Goal: Information Seeking & Learning: Learn about a topic

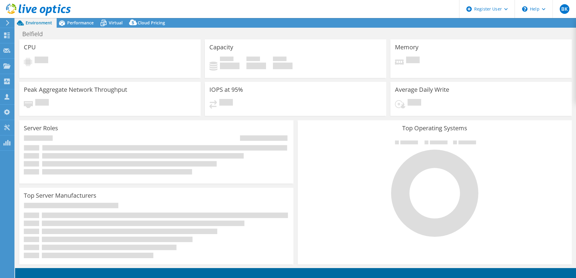
select select "USD"
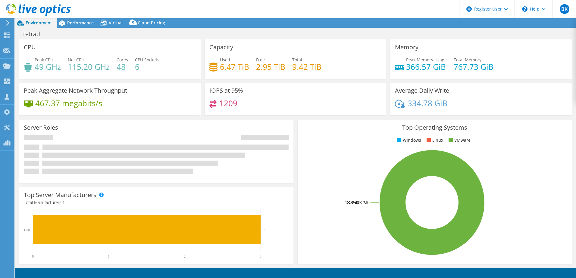
select select "USD"
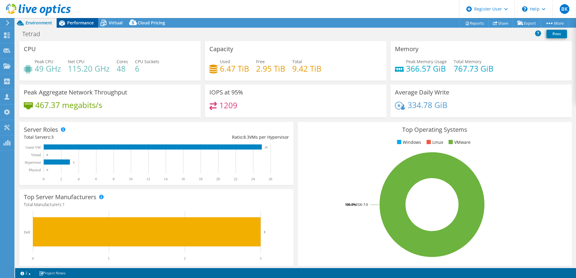
click at [82, 25] on span "Performance" at bounding box center [80, 23] width 26 height 6
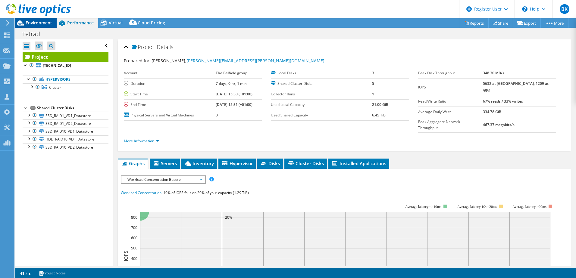
click at [42, 23] on span "Environment" at bounding box center [39, 23] width 26 height 6
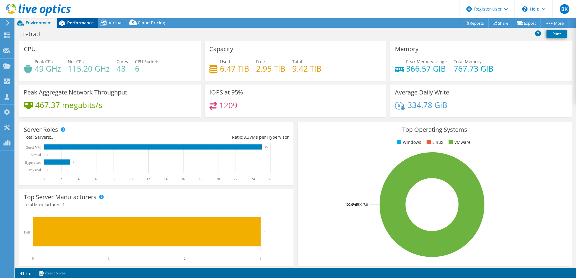
click at [94, 21] on div "Performance" at bounding box center [78, 23] width 42 height 10
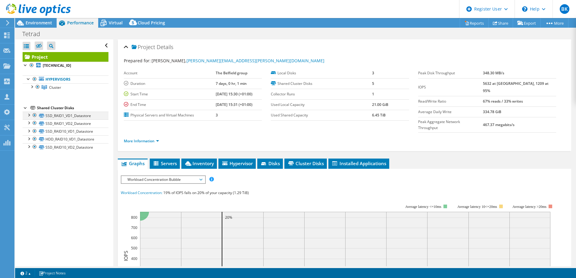
click at [27, 114] on div at bounding box center [29, 115] width 6 height 6
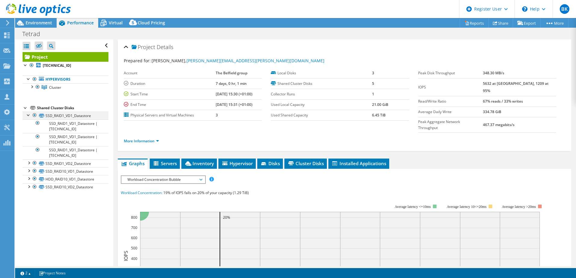
click at [30, 113] on div at bounding box center [29, 115] width 6 height 6
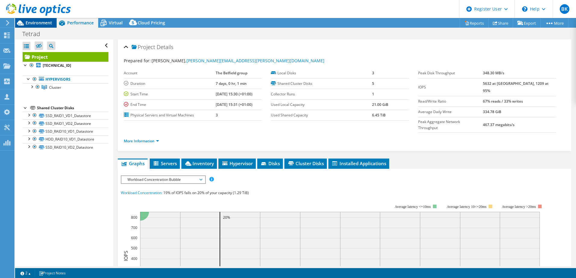
click at [38, 24] on span "Environment" at bounding box center [39, 23] width 26 height 6
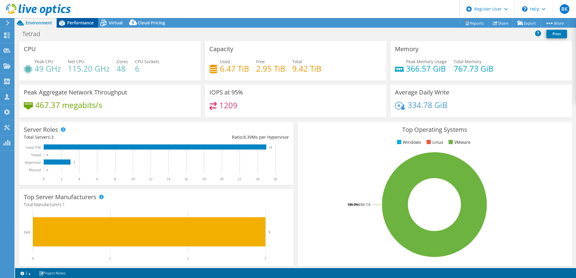
click at [83, 24] on span "Performance" at bounding box center [80, 23] width 26 height 6
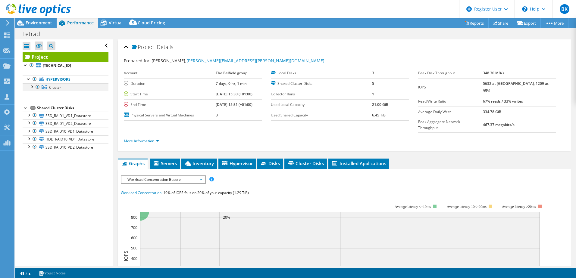
click at [31, 87] on div at bounding box center [32, 86] width 6 height 6
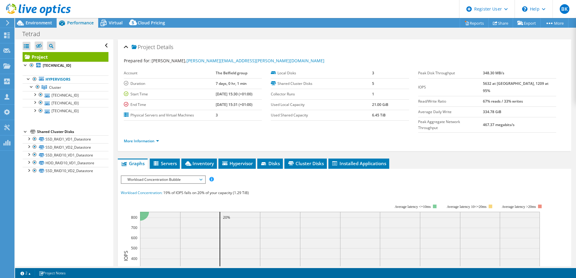
drag, startPoint x: 495, startPoint y: 83, endPoint x: 504, endPoint y: 83, distance: 9.3
click at [504, 83] on tr "IOPS 5632 at Peak, 1209 at 95%" at bounding box center [487, 87] width 138 height 18
click at [167, 176] on span "Workload Concentration Bubble" at bounding box center [162, 179] width 77 height 7
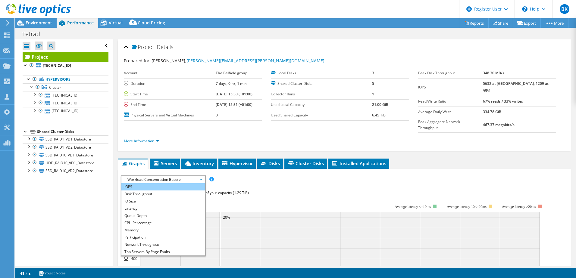
click at [153, 183] on li "IOPS" at bounding box center [162, 186] width 83 height 7
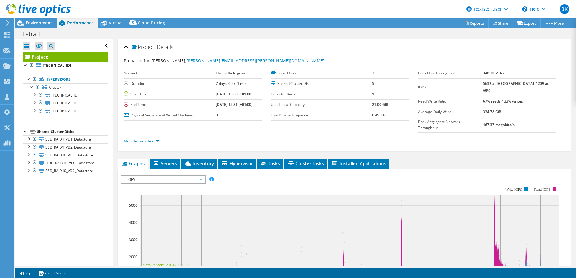
scroll to position [30, 0]
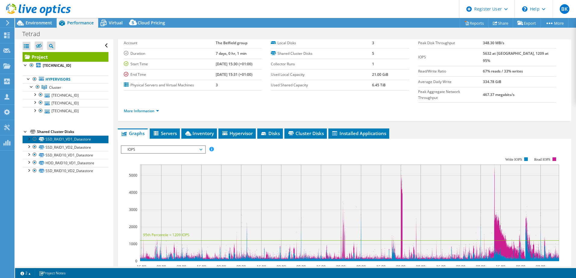
click at [81, 139] on link "SSD_RAID1_VD1_Datastore" at bounding box center [66, 140] width 86 height 8
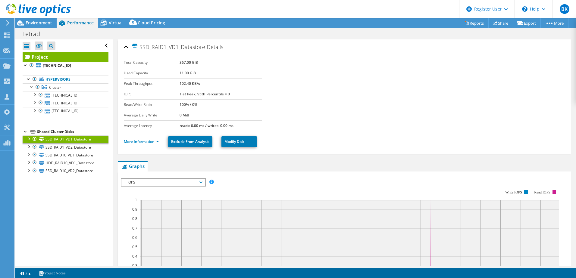
scroll to position [60, 0]
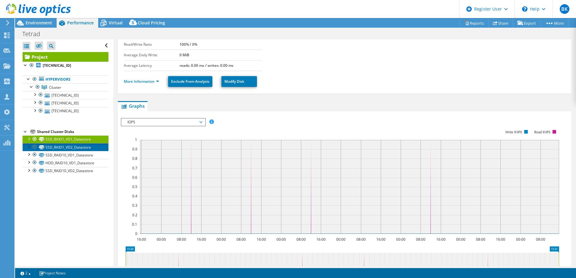
click at [87, 146] on link "SSD_RAID1_VD2_Datastore" at bounding box center [66, 147] width 86 height 8
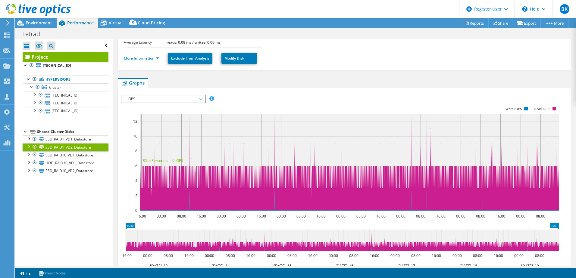
scroll to position [90, 0]
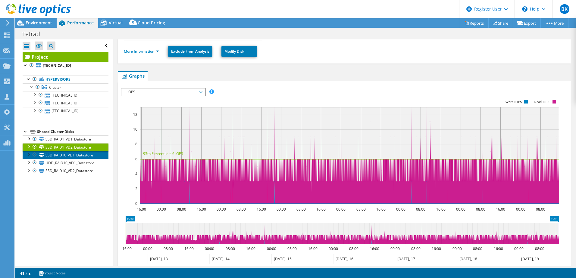
click at [82, 155] on link "SSD_RAID10_VD1_Datastore" at bounding box center [66, 155] width 86 height 8
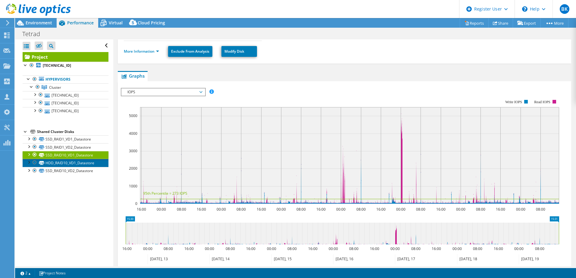
click at [70, 163] on link "HDD_RAID10_VD1_Datastore" at bounding box center [66, 163] width 86 height 8
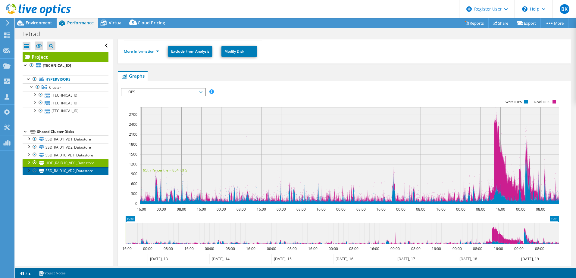
click at [70, 170] on link "SSD_RAID10_VD2_Datastore" at bounding box center [66, 171] width 86 height 8
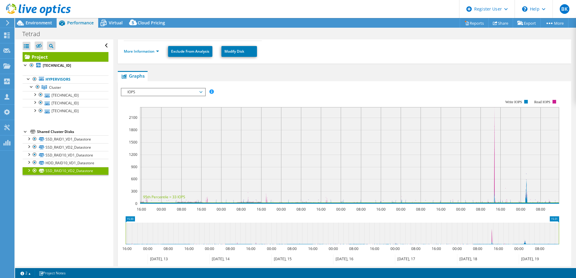
click at [24, 132] on div at bounding box center [26, 131] width 6 height 6
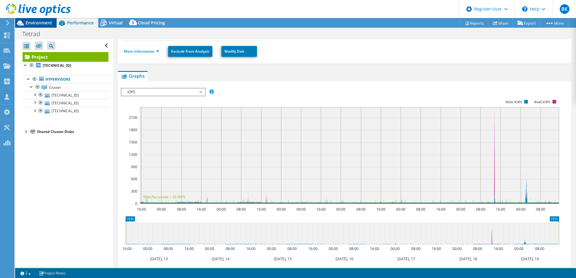
click at [42, 22] on span "Environment" at bounding box center [39, 23] width 26 height 6
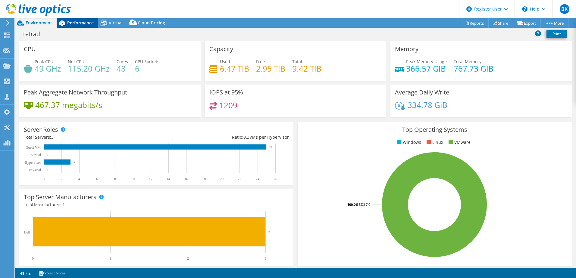
click at [81, 20] on div "Performance" at bounding box center [78, 23] width 42 height 10
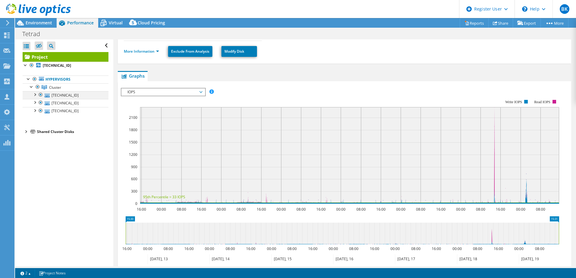
click at [35, 95] on div at bounding box center [35, 94] width 6 height 6
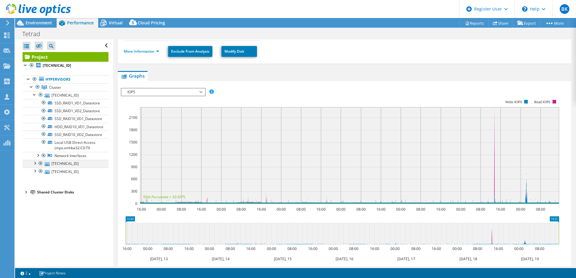
click at [36, 165] on div at bounding box center [35, 163] width 6 height 6
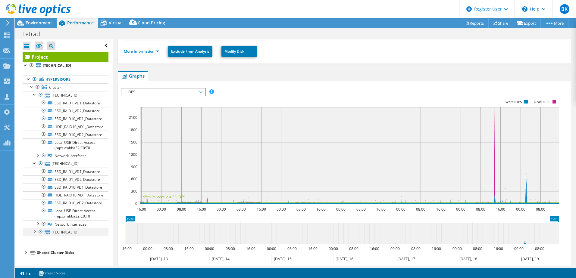
click at [34, 233] on div at bounding box center [35, 231] width 6 height 6
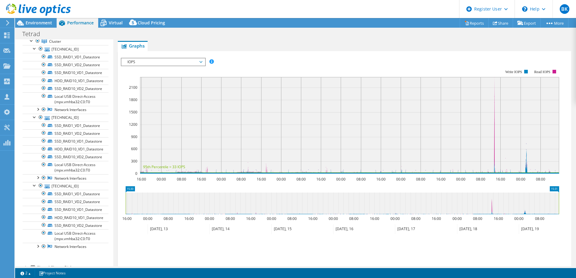
scroll to position [28, 0]
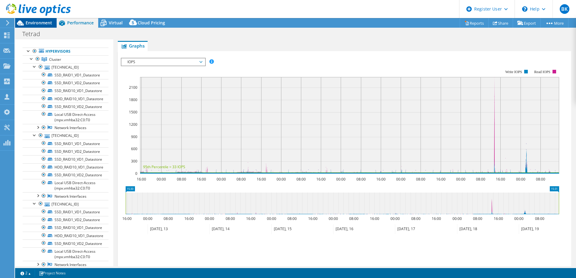
click at [47, 24] on span "Environment" at bounding box center [39, 23] width 26 height 6
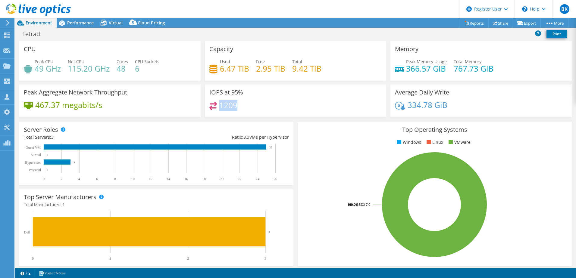
drag, startPoint x: 240, startPoint y: 104, endPoint x: 219, endPoint y: 104, distance: 21.1
click at [219, 104] on div "1209" at bounding box center [295, 108] width 172 height 13
click at [83, 23] on span "Performance" at bounding box center [80, 23] width 26 height 6
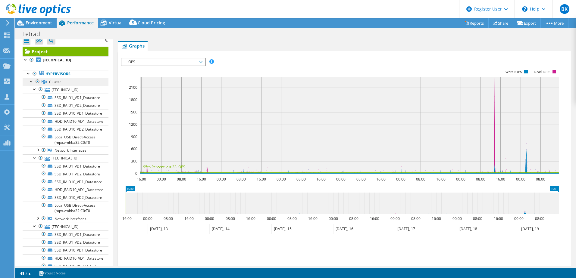
scroll to position [0, 0]
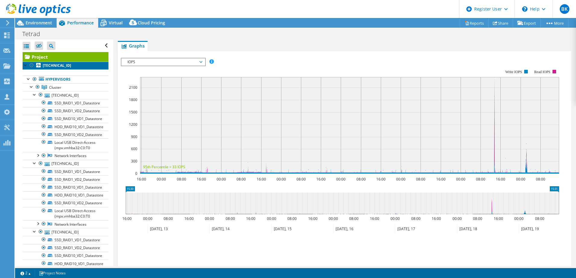
click at [64, 65] on b "172.20.0.102" at bounding box center [57, 65] width 28 height 5
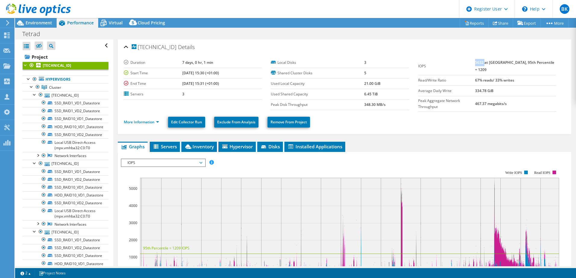
drag, startPoint x: 484, startPoint y: 63, endPoint x: 494, endPoint y: 63, distance: 9.9
click at [494, 63] on b "5632 at Peak, 95th Percentile = 1209" at bounding box center [514, 66] width 79 height 12
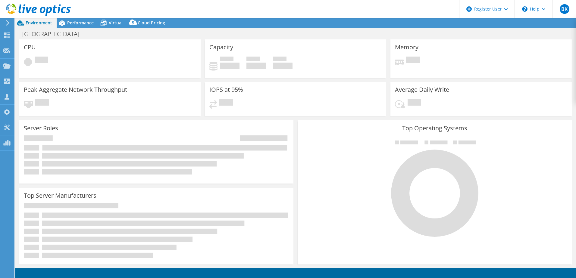
select select "USD"
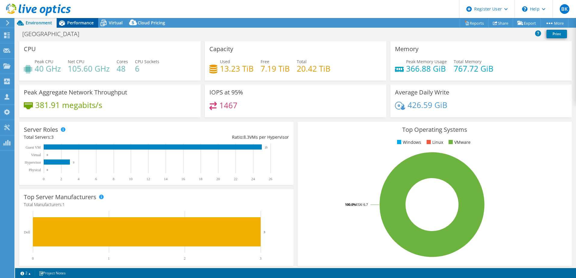
click at [76, 25] on span "Performance" at bounding box center [80, 23] width 26 height 6
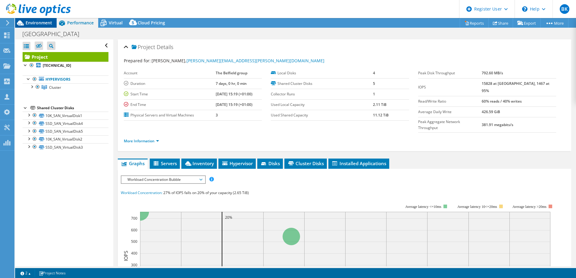
click at [42, 23] on span "Environment" at bounding box center [39, 23] width 26 height 6
